Goal: Task Accomplishment & Management: Manage account settings

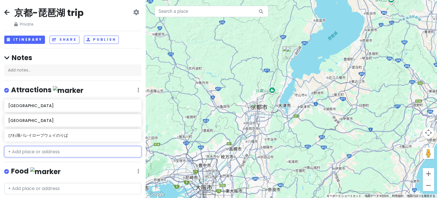
click at [63, 150] on input "text" at bounding box center [72, 151] width 137 height 11
paste input "Sannenzaka"
type input "Sannenzaka"
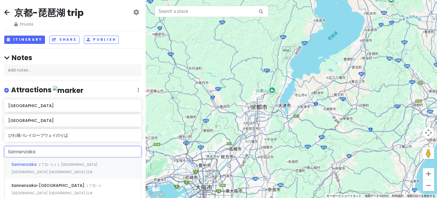
click at [79, 163] on span "２丁目-２１１ [GEOGRAPHIC_DATA] [GEOGRAPHIC_DATA] [GEOGRAPHIC_DATA] 日本" at bounding box center [54, 168] width 86 height 12
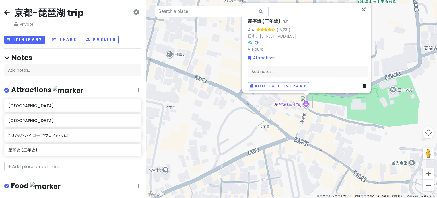
drag, startPoint x: 362, startPoint y: 94, endPoint x: 318, endPoint y: 111, distance: 47.6
click at [331, 107] on div "[GEOGRAPHIC_DATA] ([GEOGRAPHIC_DATA]) 4.4 (15,231) 日本、[STREET_ADDRESS] Hours 月曜…" at bounding box center [291, 99] width 291 height 198
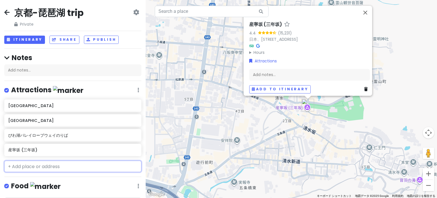
click at [80, 166] on input "text" at bounding box center [72, 165] width 137 height 11
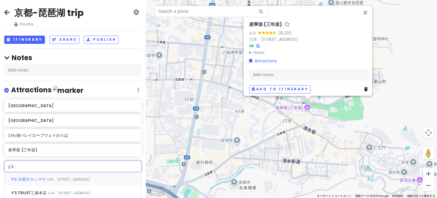
type input "y"
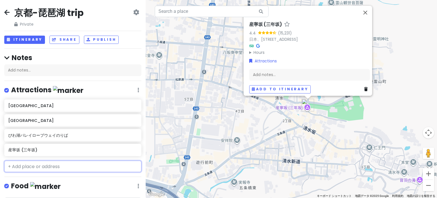
click at [40, 163] on input "text" at bounding box center [72, 165] width 137 height 11
paste input "Yasaka Shrine"
type input "Yasaka Shrine"
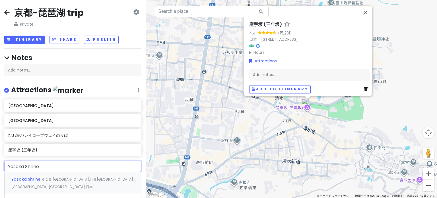
click at [63, 175] on div "Yasaka Shrine ６２５ [GEOGRAPHIC_DATA]北側 [GEOGRAPHIC_DATA] [GEOGRAPHIC_DATA] [GEOG…" at bounding box center [73, 182] width 136 height 21
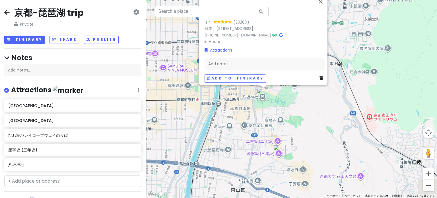
drag, startPoint x: 277, startPoint y: 156, endPoint x: 269, endPoint y: 103, distance: 53.2
click at [269, 103] on div "[GEOGRAPHIC_DATA] (30,160) 日本、[STREET_ADDRESS] [PHONE_NUMBER] · [DOMAIN_NAME] ·…" at bounding box center [291, 99] width 291 height 198
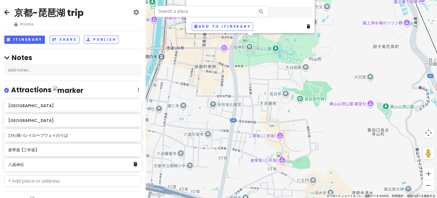
click at [39, 167] on div "八坂神社" at bounding box center [70, 164] width 125 height 8
click at [50, 149] on h6 "産寧坂 (三年坂)" at bounding box center [70, 149] width 125 height 5
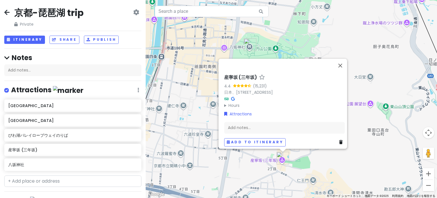
click at [243, 127] on div "Add notes..." at bounding box center [284, 127] width 121 height 12
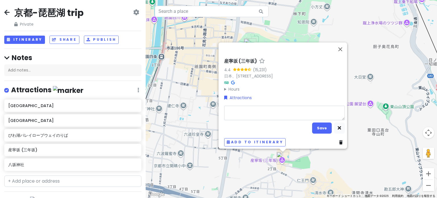
type textarea "x"
type textarea "b"
type textarea "x"
type textarea "bu"
type textarea "x"
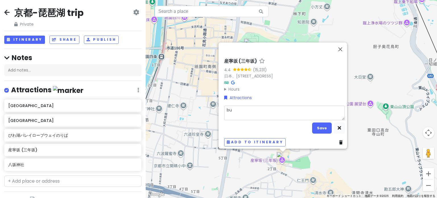
type textarea "bu'x"
type textarea "x"
type textarea "bu'xi"
type textarea "x"
type textarea "bu'xin"
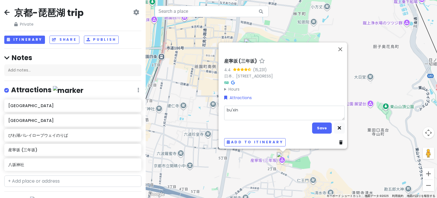
type textarea "x"
type textarea "bu'xing"
type textarea "x"
type textarea "步行"
type textarea "x"
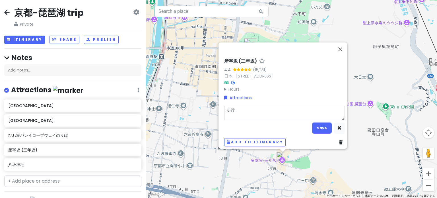
type textarea "步行1"
type textarea "x"
type textarea "步行14"
type textarea "x"
type textarea "步行14，"
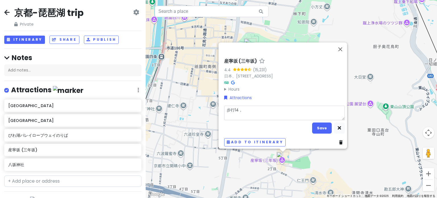
type textarea "x"
type textarea "步行14"
type textarea "x"
type textarea "步行14m"
type textarea "x"
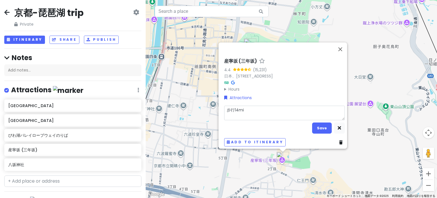
type textarea "步行14min"
type textarea "x"
type textarea "步行14min/"
type textarea "x"
type textarea "步行14min/g"
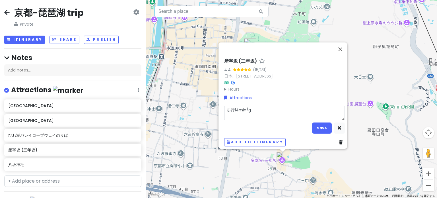
type textarea "x"
type textarea "步行14min/go"
type textarea "x"
type textarea "步行14min/gon"
type textarea "x"
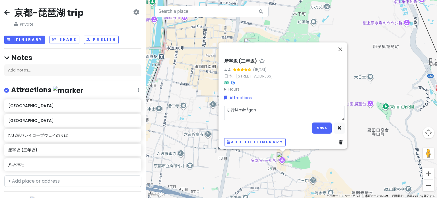
type textarea "步行14min/gong"
type textarea "x"
type textarea "步行14min/gong'j"
type textarea "x"
type textarea "步行14min/gong'ji"
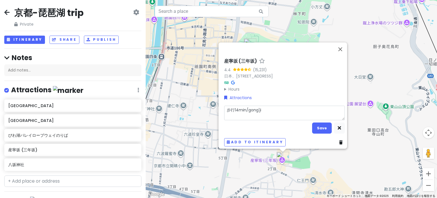
type textarea "x"
type textarea "步行14min/gong'jiao"
type textarea "x"
type textarea "步行14min/公交"
type textarea "x"
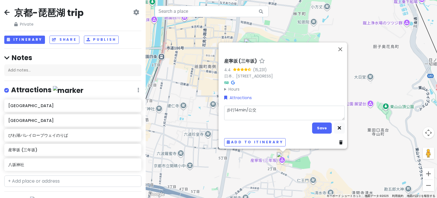
type textarea "步行14min/公交1"
type textarea "x"
type textarea "步行14min/公交12"
type textarea "x"
type textarea "步行14min/公交12m"
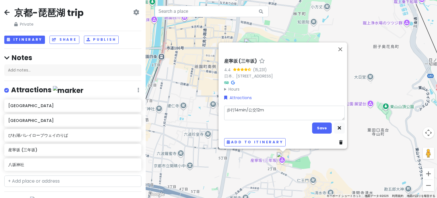
type textarea "x"
type textarea "步行14min/公交12mi"
type textarea "x"
type textarea "步行14min/公交12min"
click at [317, 125] on button "Save" at bounding box center [322, 127] width 20 height 11
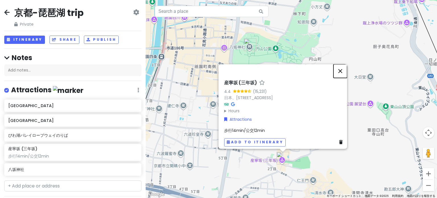
click at [343, 70] on button "閉じる" at bounding box center [340, 71] width 14 height 14
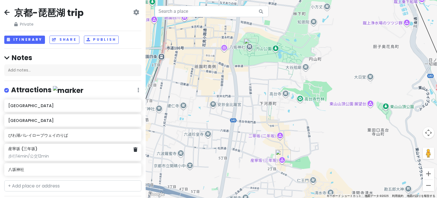
click at [69, 155] on div "步行14min/公交12min" at bounding box center [72, 155] width 129 height 5
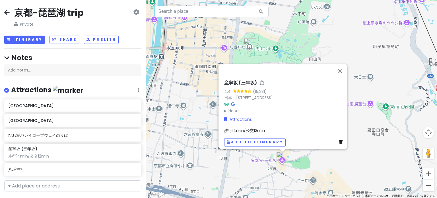
click at [261, 127] on span "步行14min/公交12min" at bounding box center [244, 130] width 41 height 6
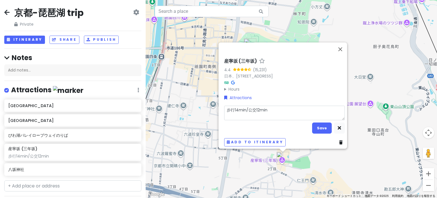
click at [273, 111] on textarea "步行14min/公交12min" at bounding box center [284, 112] width 121 height 15
click at [224, 107] on textarea "步行14min/公交12min" at bounding box center [284, 112] width 121 height 15
click at [271, 105] on textarea "步行14min/公交12min" at bounding box center [284, 112] width 121 height 15
type textarea "x"
type textarea "步行14min/公交12min-"
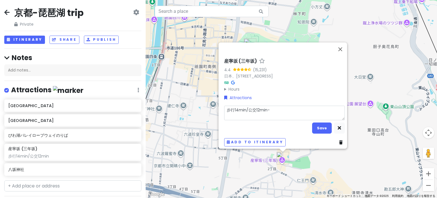
type textarea "x"
type textarea "步行14min/公交12min-b"
type textarea "x"
type textarea "步行14min/公交12min-ba"
type textarea "x"
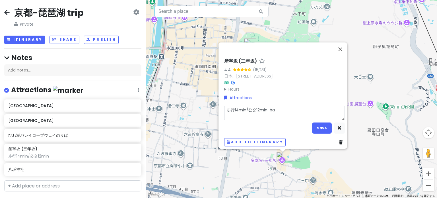
type textarea "步行14min/公交12min-ba'b"
type textarea "x"
type textarea "步行14min/公交12min-ba'ba"
type textarea "x"
type textarea "步行14min/公交12min-ba'ban"
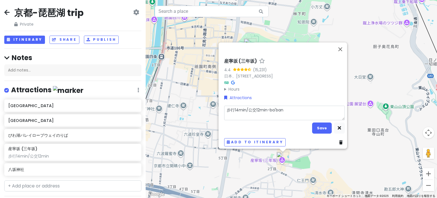
type textarea "x"
type textarea "步行14min/公交12min-八ban"
type textarea "x"
type textarea "步行14min/公交12min-八ban'b"
type textarea "x"
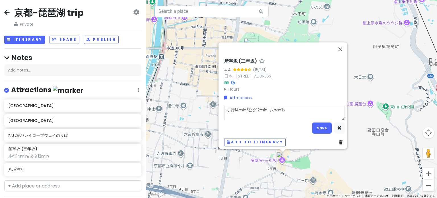
type textarea "步行14min/公交12min-八ban'be"
type textarea "x"
type textarea "步行14min/公交12min-八ban'[PERSON_NAME]"
type textarea "x"
type textarea "步行14min/公交12min-[GEOGRAPHIC_DATA]"
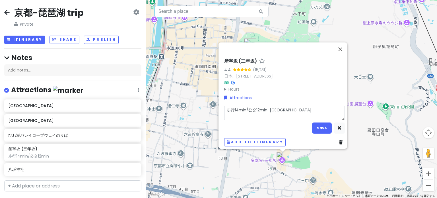
type textarea "x"
type textarea "步行14min/公交12min-八坂"
click at [226, 108] on textarea "步行14min/公交12min-八坂" at bounding box center [284, 112] width 121 height 15
type textarea "x"
type textarea "s步行14min/公交12min-八坂"
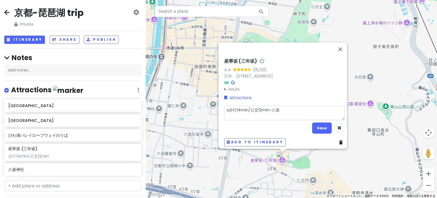
type textarea "x"
type textarea "sa步行14min/公交12min-八坂"
type textarea "x"
type textarea "san步行14min/公交12min-八坂"
type textarea "x"
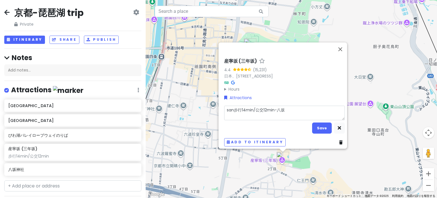
type textarea "sa'ni步行14min/公交12min-八坂"
type textarea "x"
type textarea "sa'nia步行14min/公交12min-八坂"
type textarea "x"
type textarea "sa'ni步行14min/公交12min-八坂"
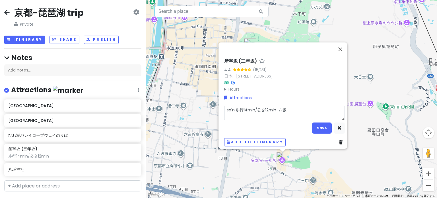
type textarea "x"
type textarea "san步行14min/公交12min-八坂"
type textarea "x"
type textarea "san'n步行14min/公交12min-八坂"
type textarea "x"
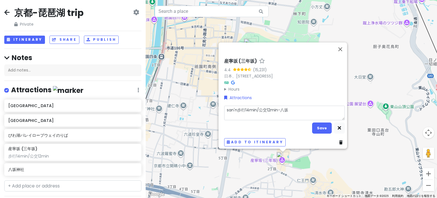
type textarea "san'ni步行14min/公交12min-八坂"
type textarea "x"
type textarea "san'nia步行14min/公交12min-八坂"
type textarea "x"
type textarea "san'nian步行14min/公交12min-八坂"
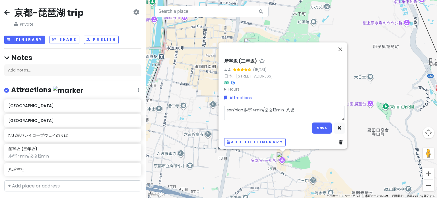
type textarea "x"
type textarea "三年步行14min/公交12min-八坂"
type textarea "x"
type textarea "三年b步行14min/公交12min-八坂"
type textarea "x"
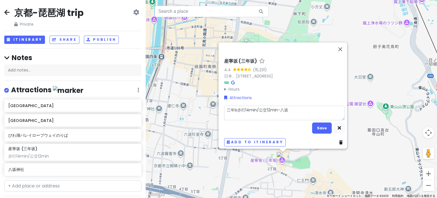
type textarea "三年ba步行14min/公交12min-八坂"
type textarea "x"
type textarea "三年ban步行14min/公交12min-八坂"
type textarea "x"
type textarea "三年ban'b步行14min/公交12min-八坂"
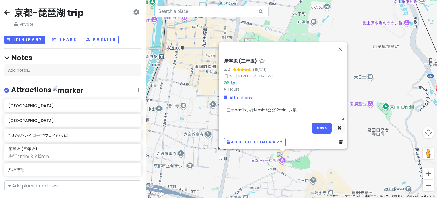
type textarea "x"
type textarea "三年ban'be步行14min/公交12min-八坂"
type textarea "x"
type textarea "三年ban'[PERSON_NAME]步行14min/公交12min-八坂"
type textarea "x"
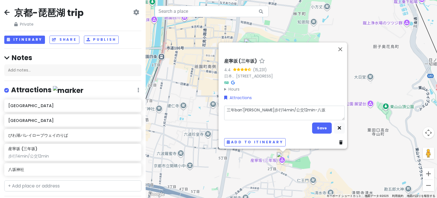
type textarea "三年[PERSON_NAME]14min/公交12min-八坂"
type textarea "x"
type textarea "三年坂步行14min/公交12min-八坂"
type textarea "x"
type textarea "三年坂=步行14min/公交12min-八坂"
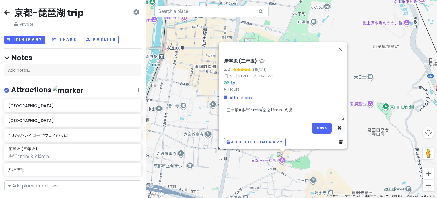
type textarea "x"
type textarea "三年坂步行14min/公交12min-八坂"
type textarea "x"
type textarea "三年坂-步行14min/公交12min-八坂"
click at [317, 130] on div "[GEOGRAPHIC_DATA] ([GEOGRAPHIC_DATA]) 4.4 (15,231) 日本、[STREET_ADDRESS] Hours 月曜…" at bounding box center [284, 102] width 125 height 92
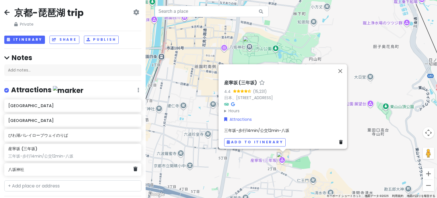
click at [95, 167] on h6 "八坂神社" at bounding box center [70, 169] width 125 height 5
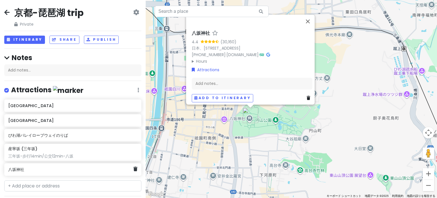
scroll to position [28, 0]
